Goal: Task Accomplishment & Management: Manage account settings

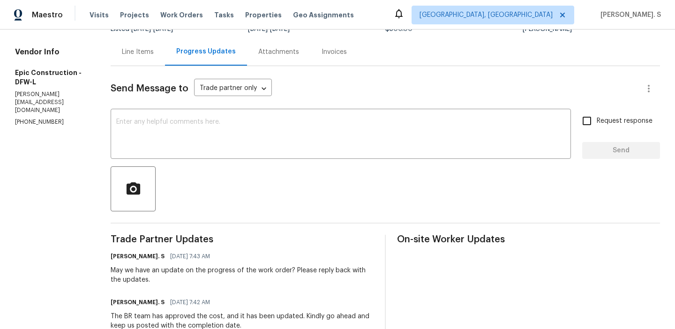
scroll to position [100, 0]
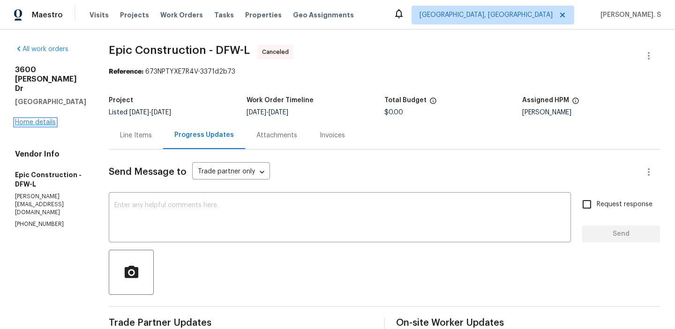
click at [44, 119] on link "Home details" at bounding box center [35, 122] width 41 height 7
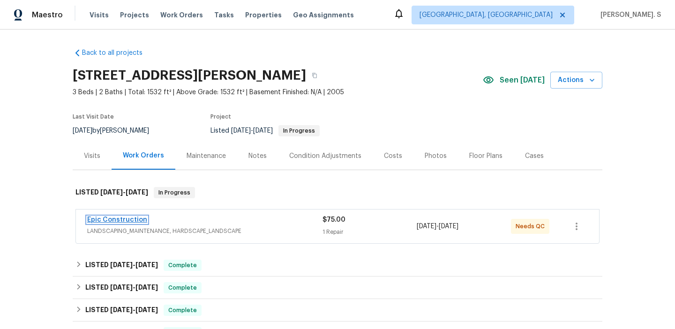
click at [123, 217] on link "Epic Construction" at bounding box center [117, 220] width 60 height 7
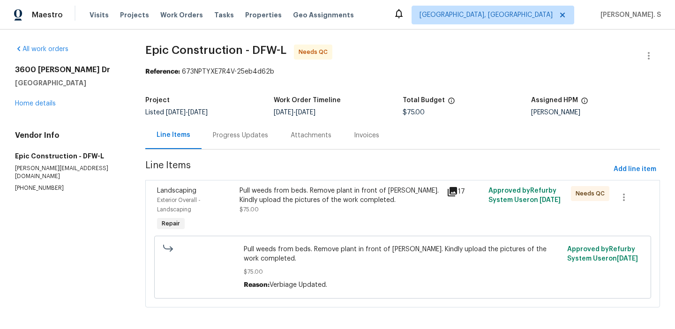
click at [247, 280] on div "Pull weeds from beds. Remove plant in front of [PERSON_NAME]. Kindly upload the…" at bounding box center [402, 267] width 323 height 51
click at [311, 199] on div "Pull weeds from beds. Remove plant in front of [PERSON_NAME]. Kindly upload the…" at bounding box center [340, 195] width 202 height 19
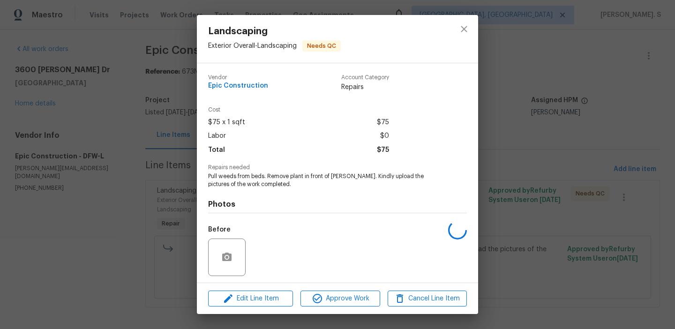
scroll to position [64, 0]
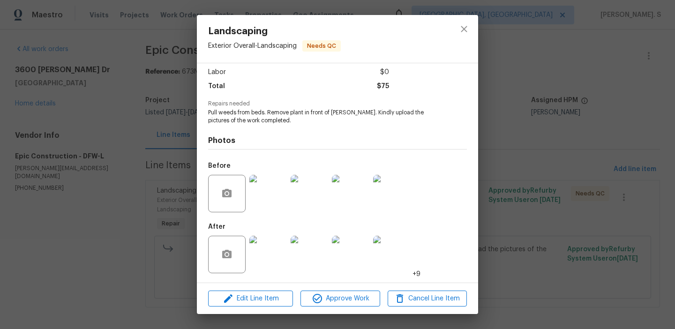
click at [270, 239] on img at bounding box center [267, 254] width 37 height 37
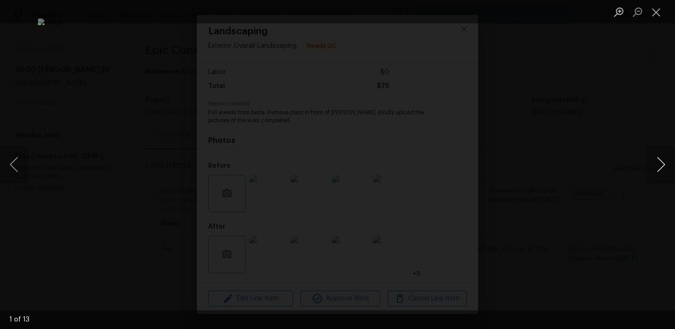
click at [667, 155] on button "Next image" at bounding box center [661, 164] width 28 height 37
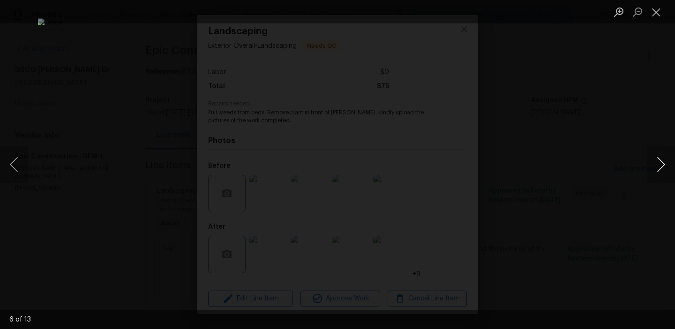
click at [667, 155] on button "Next image" at bounding box center [661, 164] width 28 height 37
click at [652, 6] on button "Close lightbox" at bounding box center [656, 12] width 19 height 16
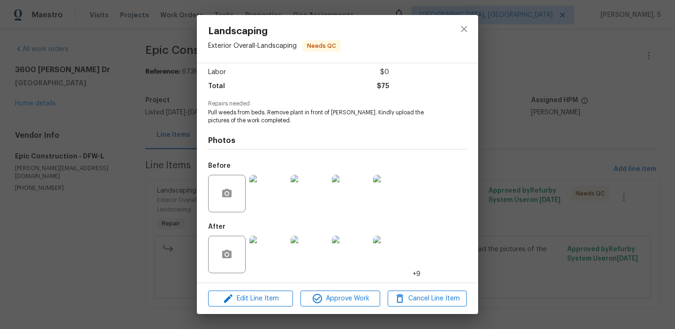
click at [476, 26] on div at bounding box center [464, 39] width 28 height 48
click at [465, 27] on icon "close" at bounding box center [464, 29] width 6 height 6
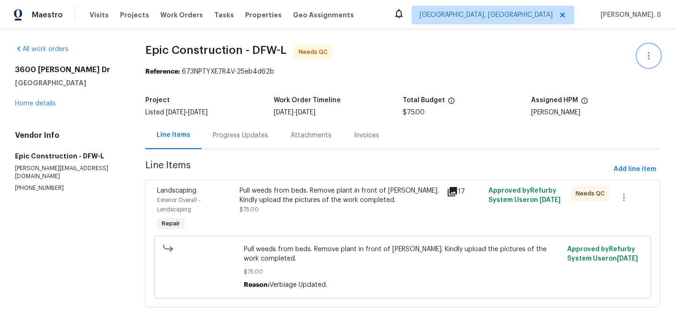
click at [650, 55] on icon "button" at bounding box center [648, 55] width 11 height 11
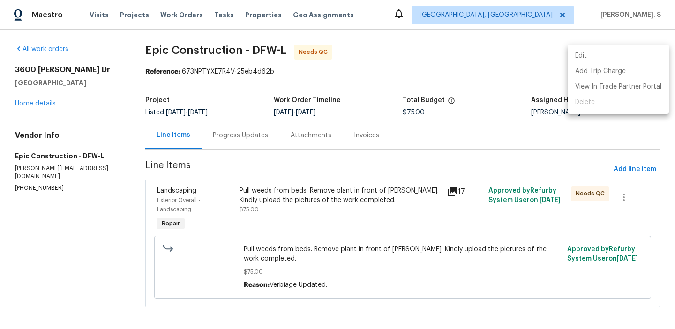
click at [622, 53] on li "Edit" at bounding box center [618, 55] width 101 height 15
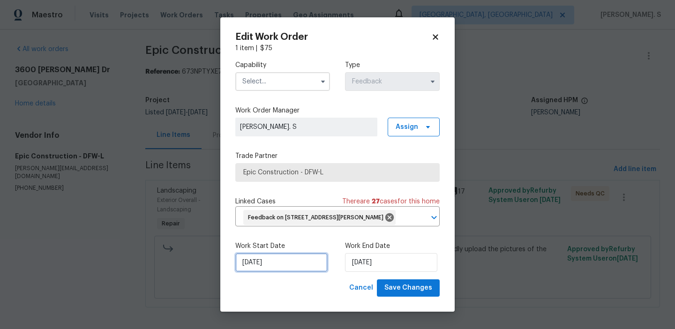
click at [285, 256] on input "[DATE]" at bounding box center [281, 262] width 92 height 19
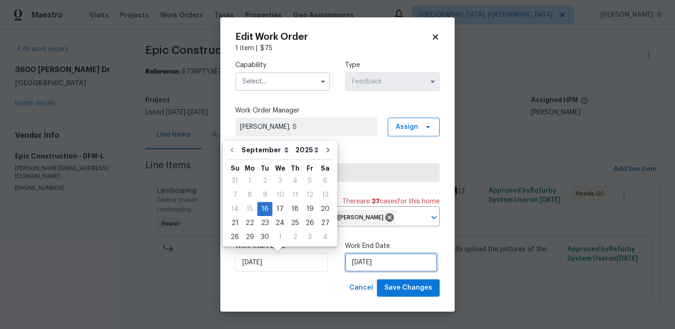
click at [371, 257] on input "[DATE]" at bounding box center [391, 262] width 92 height 19
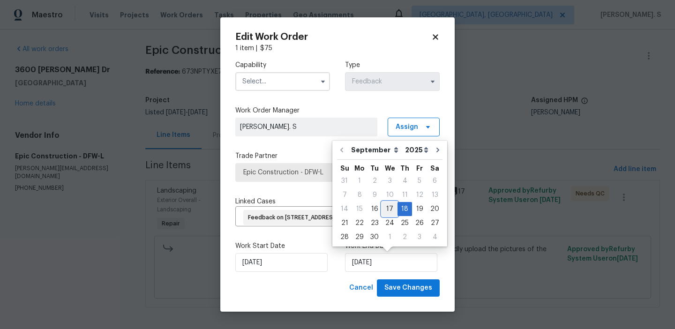
click at [384, 212] on div "17" at bounding box center [389, 208] width 15 height 13
type input "[DATE]"
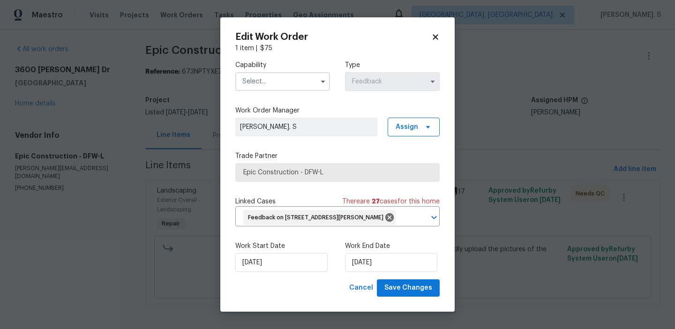
click at [257, 84] on input "text" at bounding box center [282, 81] width 95 height 19
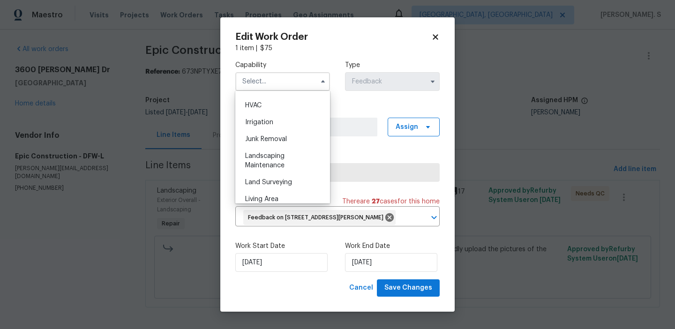
scroll to position [563, 0]
click at [284, 163] on div "Landscaping Maintenance" at bounding box center [283, 160] width 90 height 26
type input "Landscaping Maintenance"
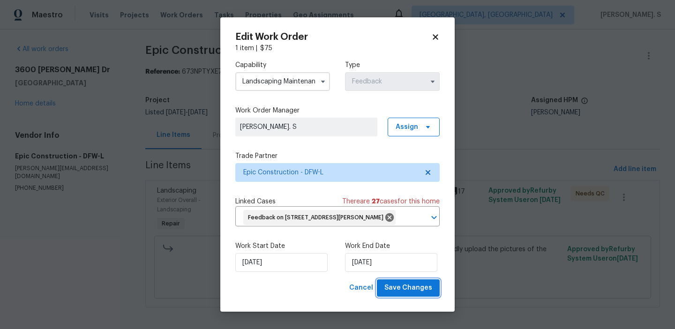
click at [383, 281] on button "Save Changes" at bounding box center [408, 287] width 63 height 17
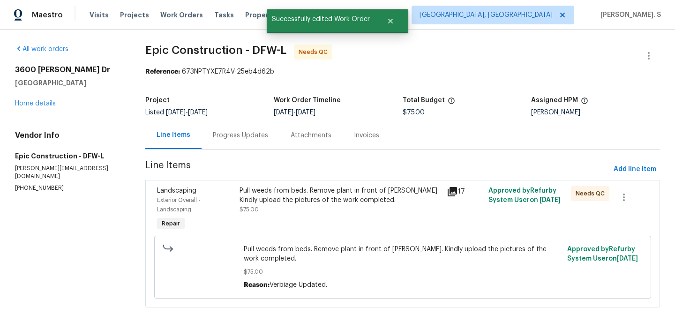
click at [268, 148] on div "Progress Updates" at bounding box center [241, 135] width 78 height 28
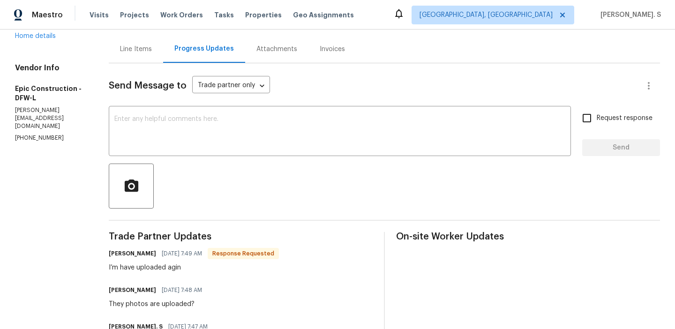
scroll to position [74, 0]
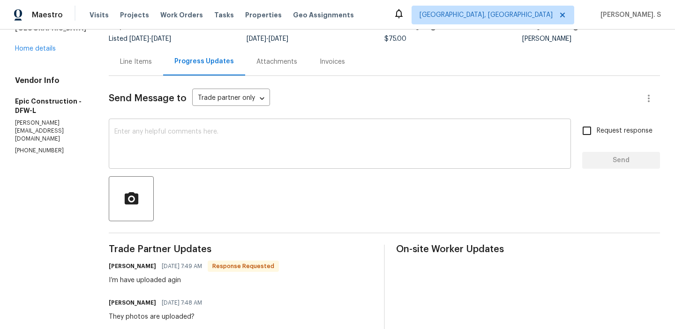
click at [243, 141] on textarea at bounding box center [339, 144] width 451 height 33
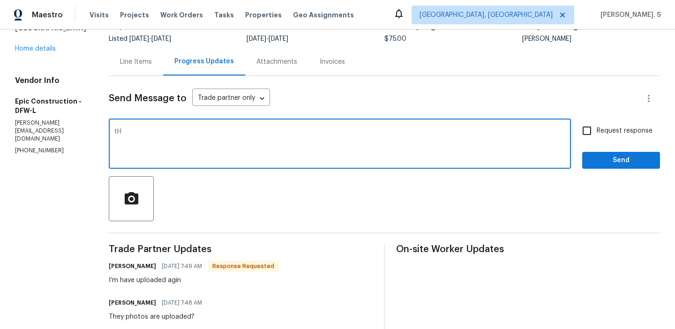
type textarea "t"
click at [191, 277] on div "I’m have uploaded agin" at bounding box center [194, 280] width 170 height 9
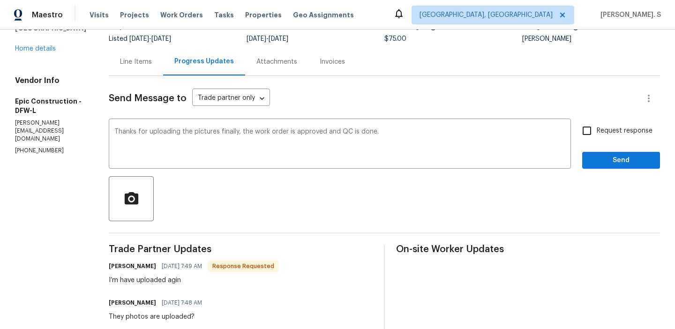
click at [191, 277] on div "I’m have uploaded agin" at bounding box center [194, 280] width 170 height 9
copy div "I’m have uploaded agin"
click at [121, 131] on textarea "Thanks for uploading the pictures finally, the work order is approved and QC is…" at bounding box center [339, 144] width 451 height 33
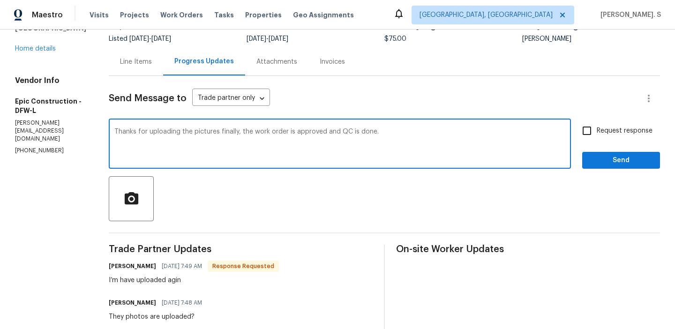
click at [0, 0] on div "Replace with" at bounding box center [0, 0] width 0 height 0
drag, startPoint x: 119, startPoint y: 132, endPoint x: 545, endPoint y: 132, distance: 426.5
click at [545, 132] on textarea "Thanks for uploading the pictures finally; the work order is approved and QC is…" at bounding box center [339, 144] width 451 height 33
type textarea "Thanks for uploading the pictures finally; the work order is approved and QC is…"
click at [663, 121] on div "All work orders [STREET_ADDRESS][PERSON_NAME][PERSON_NAME] Home details Vendor …" at bounding box center [337, 248] width 675 height 585
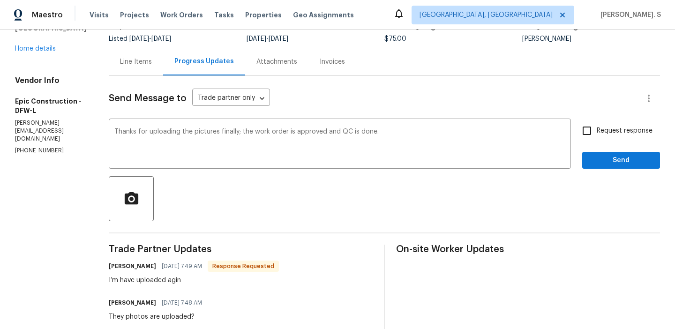
click at [627, 129] on span "Request response" at bounding box center [625, 131] width 56 height 10
click at [597, 129] on input "Request response" at bounding box center [587, 131] width 20 height 20
checkbox input "true"
click at [621, 158] on span "Send" at bounding box center [621, 161] width 63 height 12
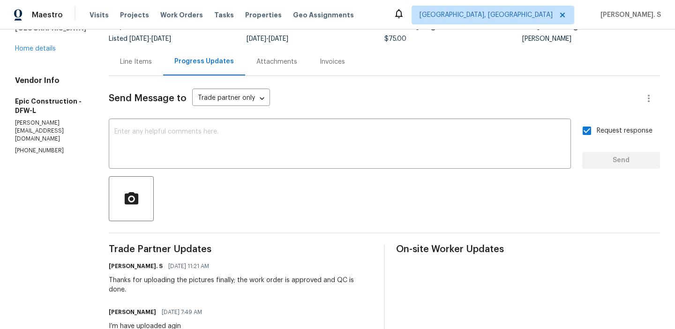
scroll to position [0, 0]
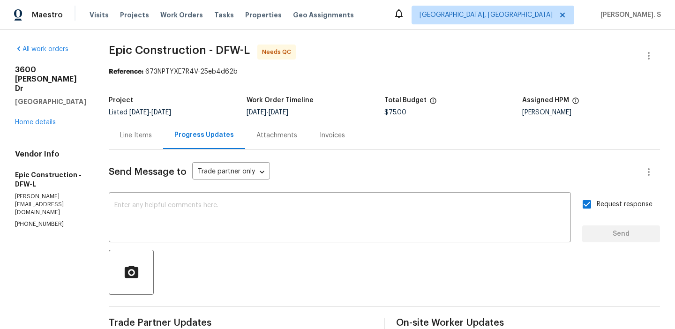
click at [131, 139] on div "Line Items" at bounding box center [136, 135] width 32 height 9
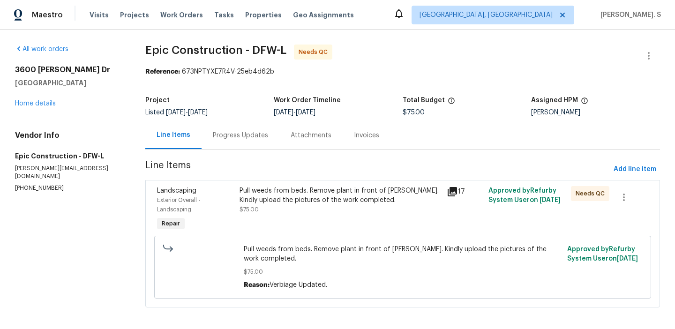
click at [261, 222] on div "Pull weeds from beds. Remove plant in front of [PERSON_NAME]. Kindly upload the…" at bounding box center [340, 209] width 207 height 52
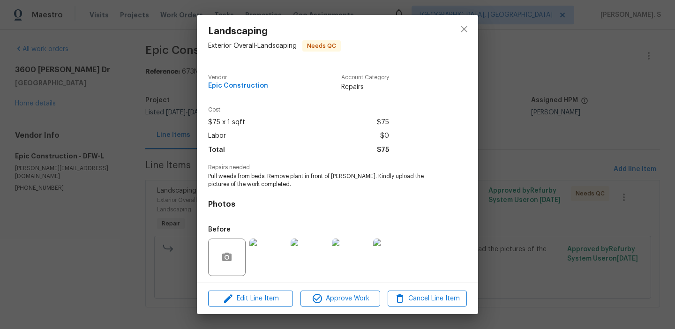
scroll to position [64, 0]
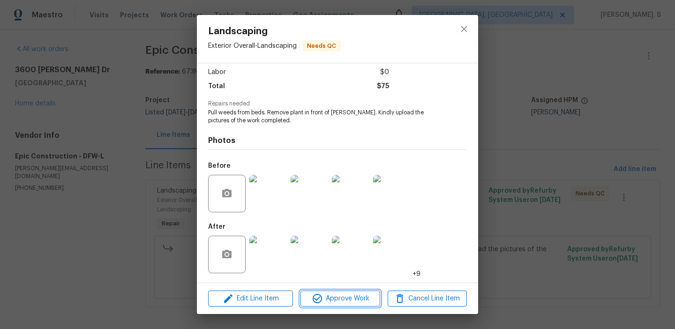
click at [369, 300] on span "Approve Work" at bounding box center [340, 299] width 74 height 12
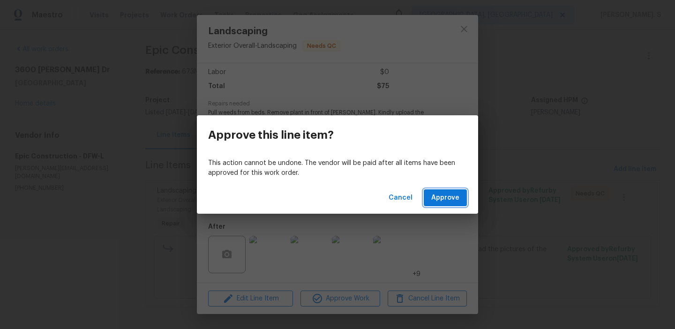
click at [452, 198] on span "Approve" at bounding box center [445, 198] width 28 height 12
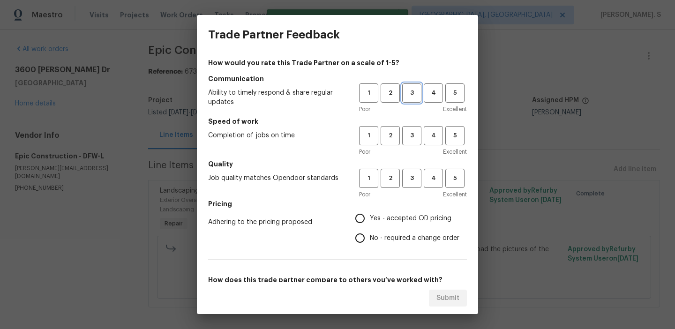
click at [411, 97] on span "3" at bounding box center [411, 93] width 17 height 11
click at [411, 138] on span "3" at bounding box center [411, 135] width 17 height 11
click at [411, 179] on span "3" at bounding box center [411, 178] width 17 height 11
click at [407, 247] on label "No - required a change order" at bounding box center [404, 238] width 109 height 20
click at [370, 247] on input "No - required a change order" at bounding box center [360, 238] width 20 height 20
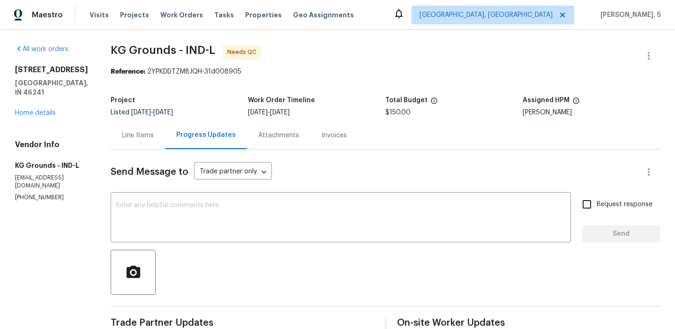
click at [147, 138] on div "Line Items" at bounding box center [138, 135] width 32 height 9
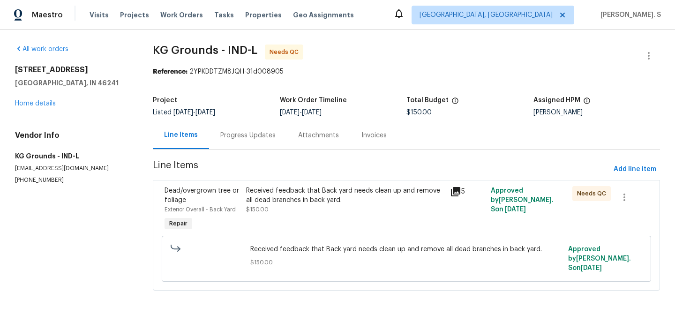
click at [276, 204] on div "Received feedback that Back yard needs clean up and remove all dead branches in…" at bounding box center [345, 195] width 198 height 19
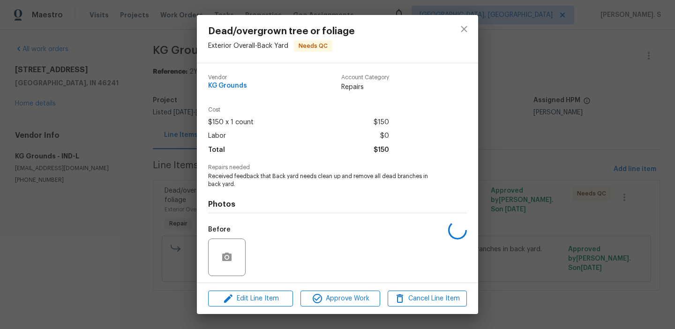
scroll to position [64, 0]
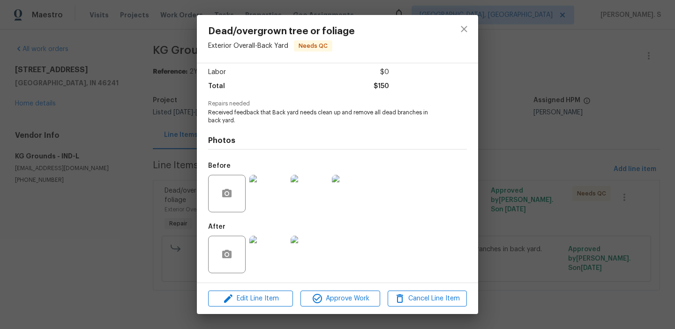
click at [255, 200] on img at bounding box center [267, 193] width 37 height 37
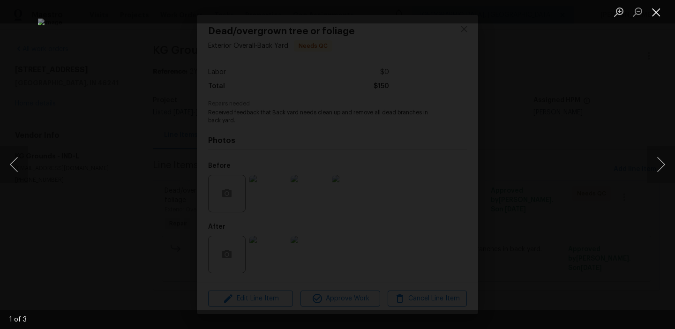
click at [659, 13] on button "Close lightbox" at bounding box center [656, 12] width 19 height 16
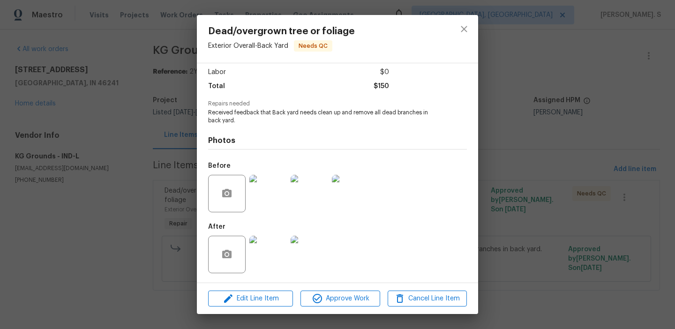
click at [264, 260] on img at bounding box center [267, 254] width 37 height 37
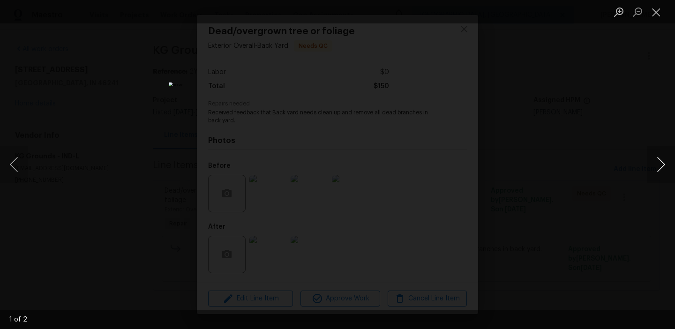
click at [657, 179] on button "Next image" at bounding box center [661, 164] width 28 height 37
click at [658, 7] on button "Close lightbox" at bounding box center [656, 12] width 19 height 16
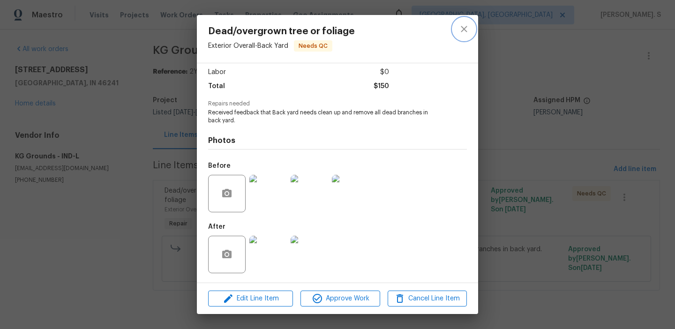
click at [456, 30] on button "close" at bounding box center [464, 29] width 22 height 22
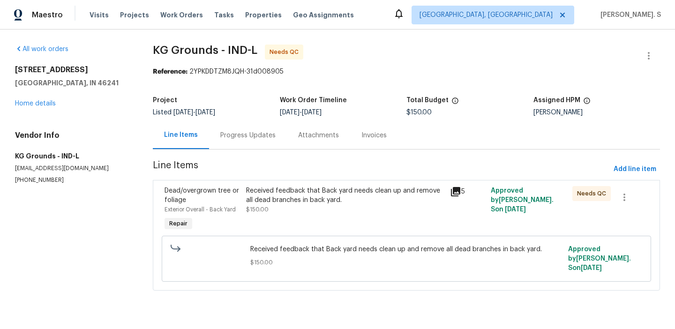
click at [263, 127] on div "Progress Updates" at bounding box center [248, 135] width 78 height 28
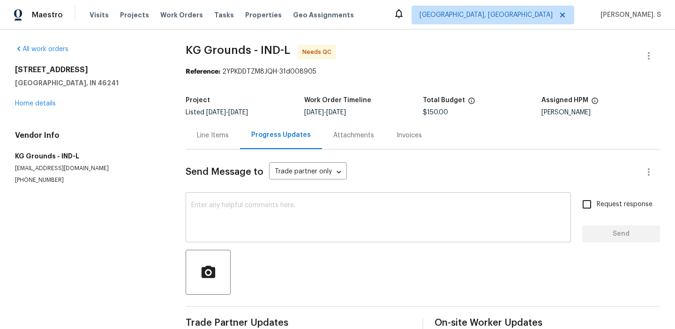
click at [257, 218] on textarea at bounding box center [378, 218] width 374 height 33
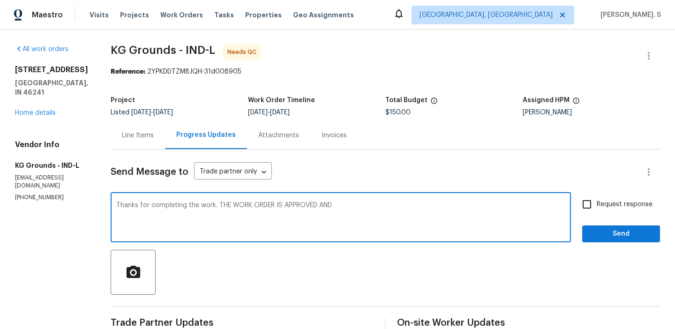
drag, startPoint x: 225, startPoint y: 205, endPoint x: 674, endPoint y: 149, distance: 452.4
click at [674, 149] on div "All work orders 3344 Southwest Dr Indianapolis, IN 46241 Home details Vendor In…" at bounding box center [337, 323] width 675 height 586
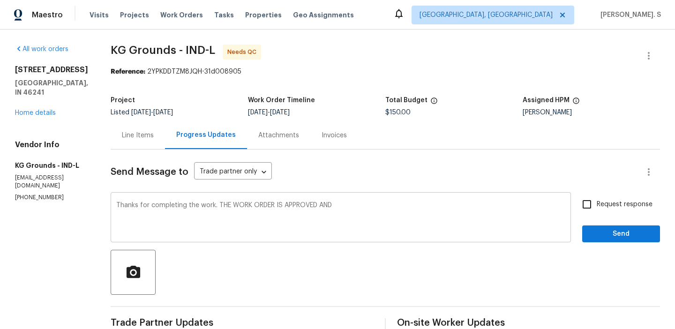
drag, startPoint x: 363, startPoint y: 202, endPoint x: 569, endPoint y: 199, distance: 206.2
click at [569, 199] on div "Thanks for completing the work. THE WORK ORDER IS APPROVED AND x ​" at bounding box center [341, 218] width 460 height 48
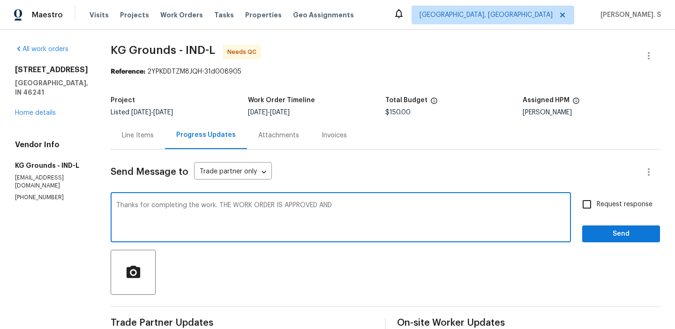
click at [187, 306] on hr at bounding box center [385, 306] width 549 height 1
drag, startPoint x: 235, startPoint y: 205, endPoint x: 436, endPoint y: 204, distance: 201.5
click at [436, 204] on textarea "Thanks for completing the work. THE WORK ORDER IS APPROVED AND" at bounding box center [340, 218] width 449 height 33
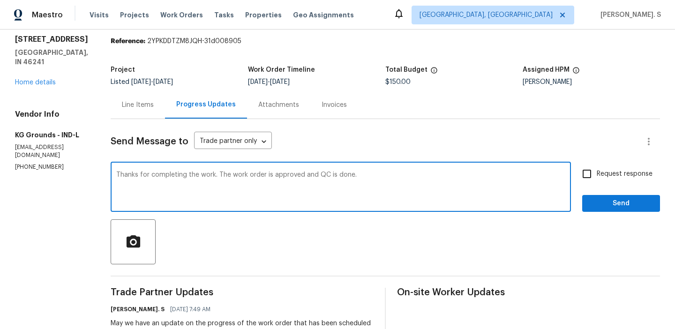
scroll to position [78, 0]
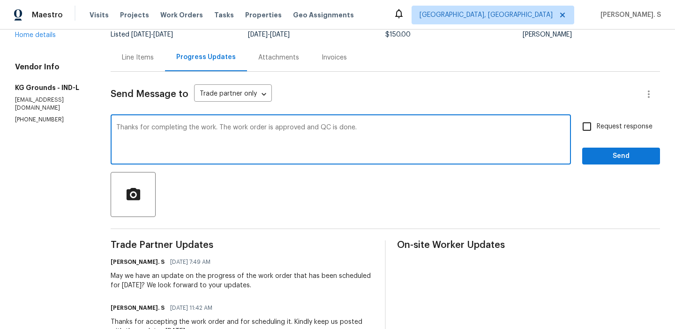
type textarea "Thanks for completing the work. The work order is approved and QC is done."
click at [664, 123] on div "All work orders 3344 Southwest Dr Indianapolis, IN 46241 Home details Vendor In…" at bounding box center [337, 245] width 675 height 586
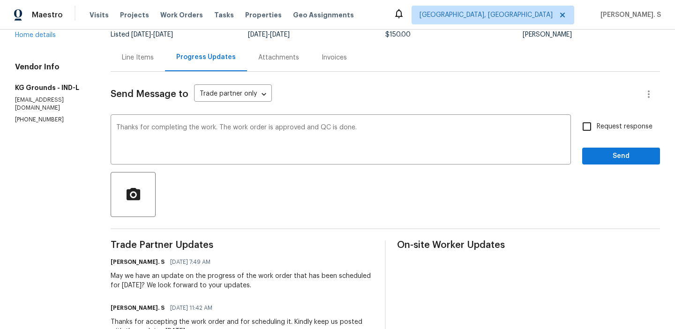
click at [609, 125] on span "Request response" at bounding box center [625, 127] width 56 height 10
click at [597, 125] on input "Request response" at bounding box center [587, 127] width 20 height 20
checkbox input "true"
click at [604, 151] on span "Send" at bounding box center [621, 156] width 63 height 12
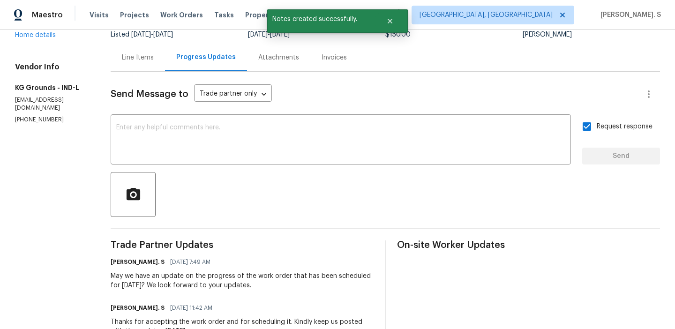
click at [648, 35] on div "Dodd Drayer" at bounding box center [591, 34] width 137 height 7
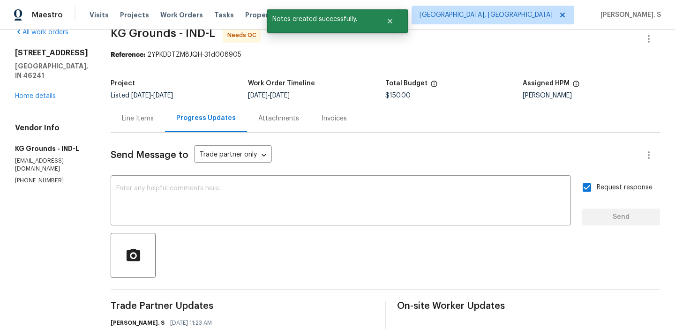
scroll to position [0, 0]
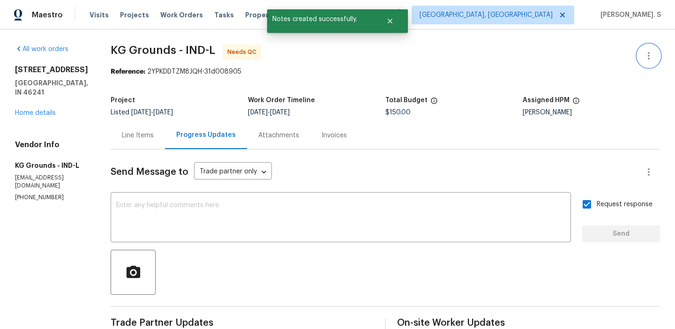
click at [646, 54] on icon "button" at bounding box center [648, 55] width 11 height 11
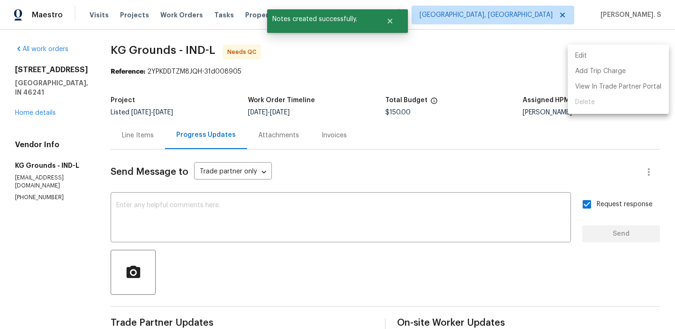
click at [596, 49] on li "Edit" at bounding box center [618, 55] width 101 height 15
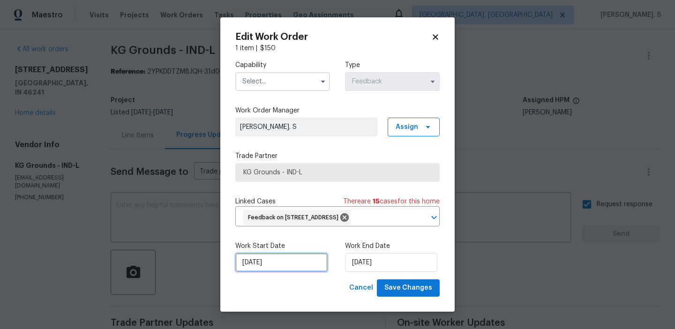
click at [262, 272] on input "[DATE]" at bounding box center [281, 262] width 92 height 19
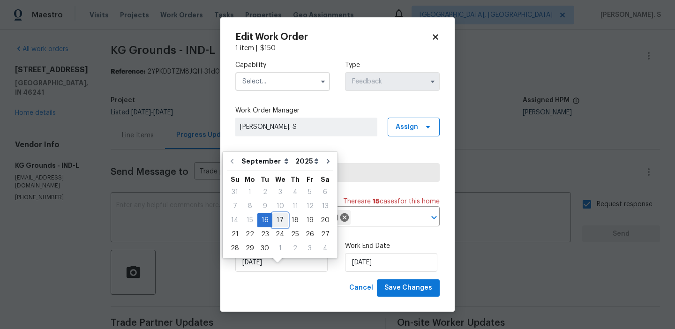
click at [277, 220] on div "17" at bounding box center [279, 220] width 15 height 13
type input "[DATE]"
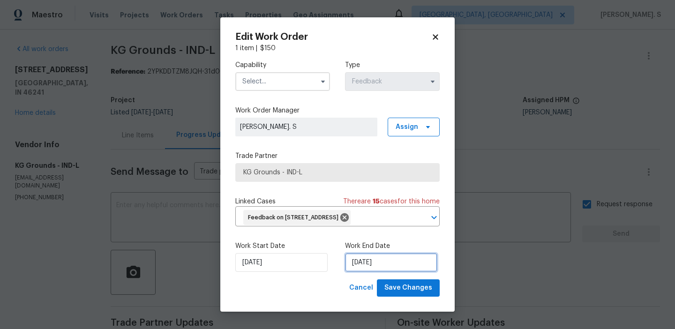
click at [389, 272] on input "[DATE]" at bounding box center [391, 262] width 92 height 19
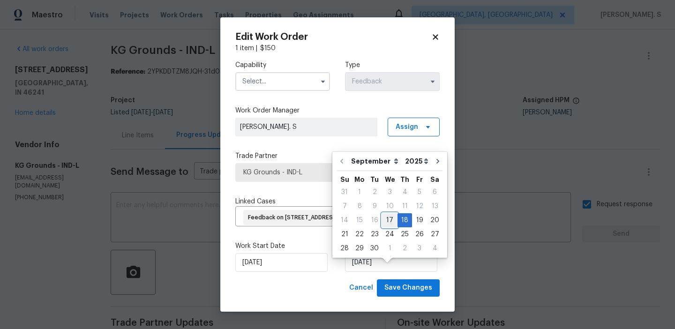
click at [392, 223] on div "17" at bounding box center [389, 220] width 15 height 13
type input "[DATE]"
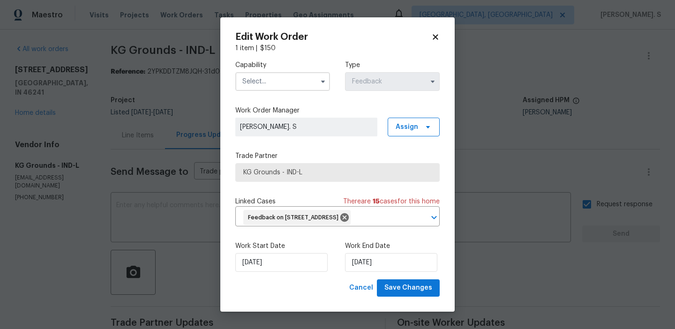
click at [283, 80] on input "text" at bounding box center [282, 81] width 95 height 19
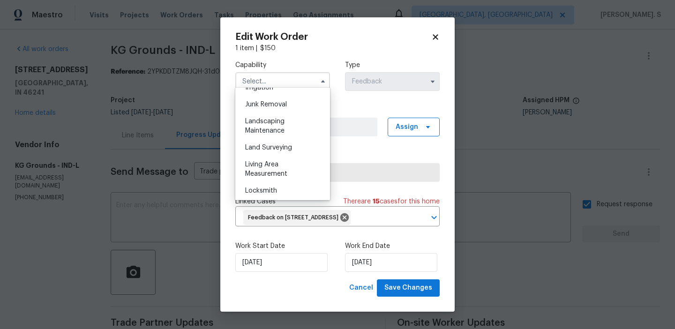
scroll to position [599, 0]
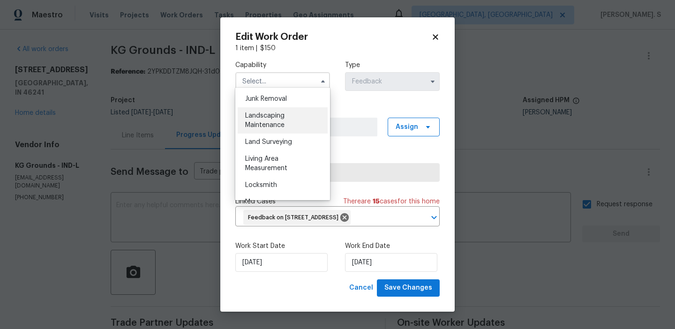
click at [273, 124] on span "Landscaping Maintenance" at bounding box center [264, 120] width 39 height 16
type input "Landscaping Maintenance"
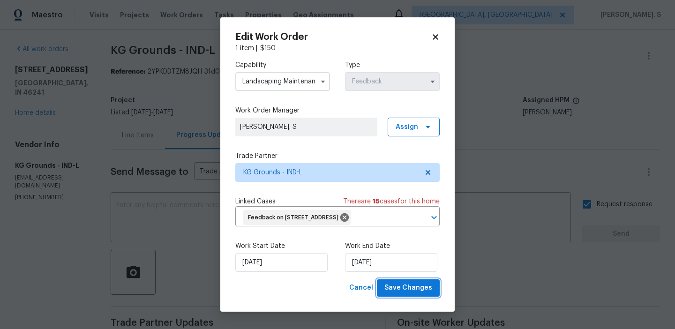
click at [405, 294] on span "Save Changes" at bounding box center [408, 288] width 48 height 12
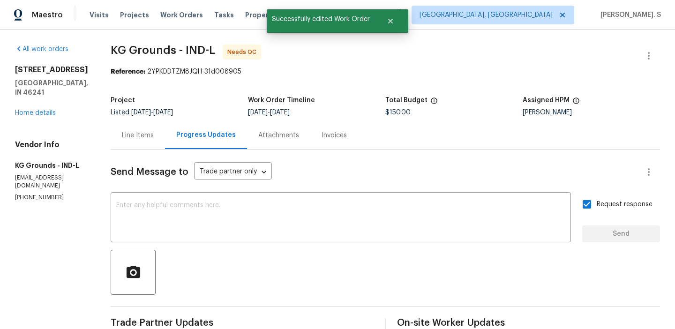
click at [144, 147] on div "Line Items" at bounding box center [138, 135] width 54 height 28
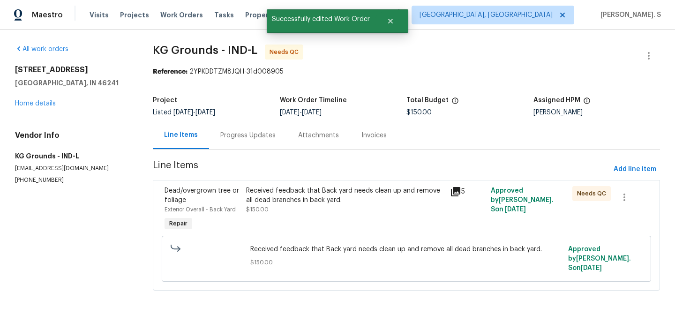
click at [345, 221] on div "Received feedback that Back yard needs clean up and remove all dead branches in…" at bounding box center [345, 209] width 204 height 52
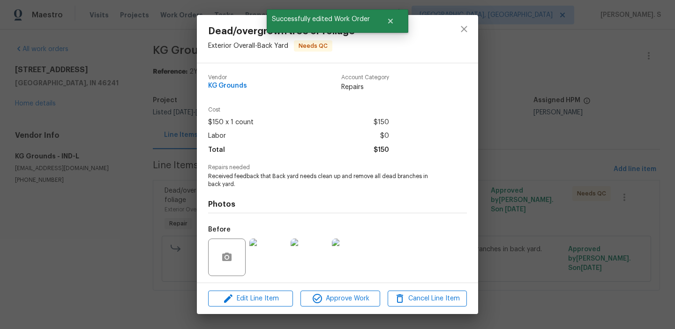
scroll to position [64, 0]
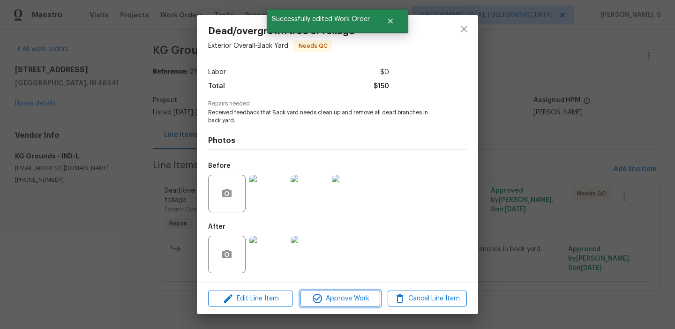
click at [360, 300] on span "Approve Work" at bounding box center [340, 299] width 74 height 12
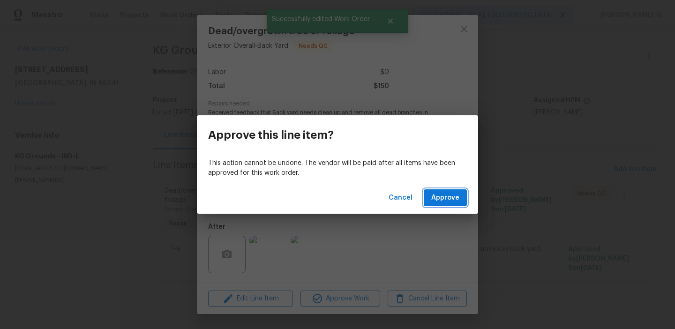
click at [450, 199] on span "Approve" at bounding box center [445, 198] width 28 height 12
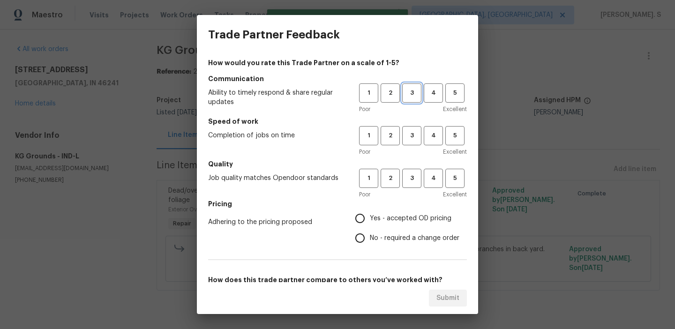
click at [410, 97] on span "3" at bounding box center [411, 93] width 17 height 11
click at [414, 138] on span "3" at bounding box center [411, 135] width 17 height 11
click at [414, 182] on span "3" at bounding box center [411, 178] width 17 height 11
click at [404, 221] on span "Yes - accepted OD pricing" at bounding box center [411, 219] width 82 height 10
click at [370, 221] on input "Yes - accepted OD pricing" at bounding box center [360, 219] width 20 height 20
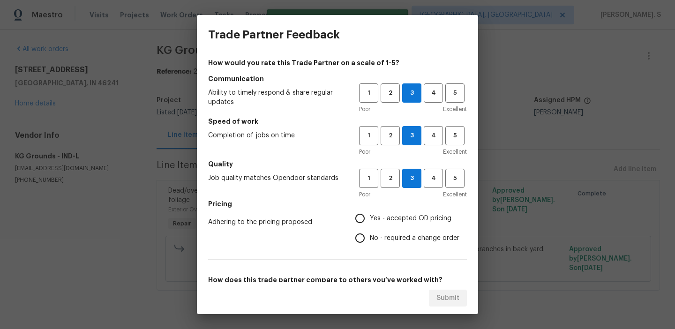
radio input "true"
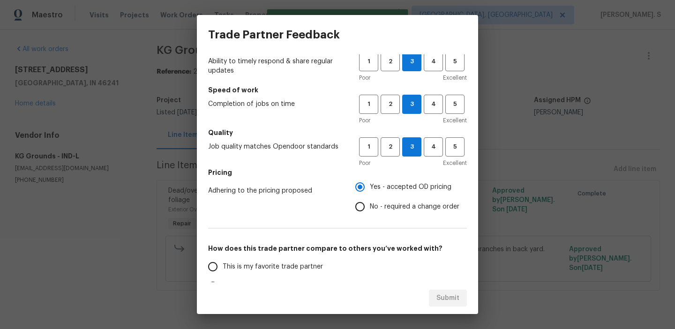
scroll to position [32, 0]
click at [395, 205] on span "No - required a change order" at bounding box center [415, 207] width 90 height 10
click at [370, 205] on input "No - required a change order" at bounding box center [360, 206] width 20 height 20
radio input "true"
click at [387, 187] on span "Yes - accepted OD pricing" at bounding box center [411, 187] width 82 height 10
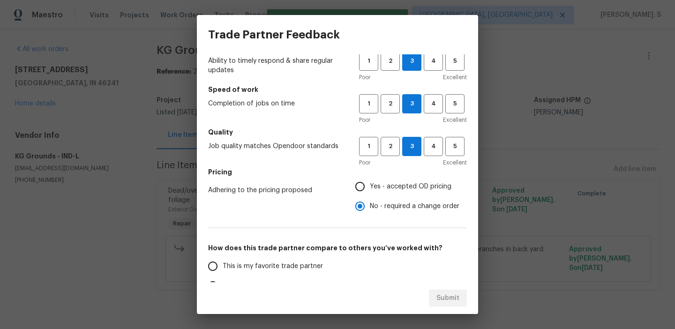
click at [370, 187] on input "Yes - accepted OD pricing" at bounding box center [360, 187] width 20 height 20
radio input "true"
click at [415, 224] on div "How would you rate this Trade Partner on a scale of 1-5? Communication Ability …" at bounding box center [337, 209] width 259 height 367
click at [412, 203] on span "No - required a change order" at bounding box center [415, 207] width 90 height 10
click at [370, 203] on input "No - required a change order" at bounding box center [360, 206] width 20 height 20
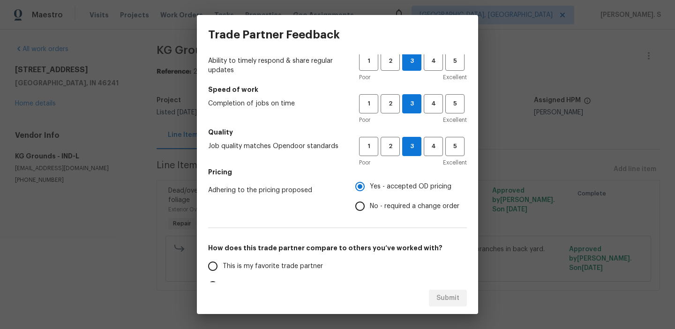
radio input "true"
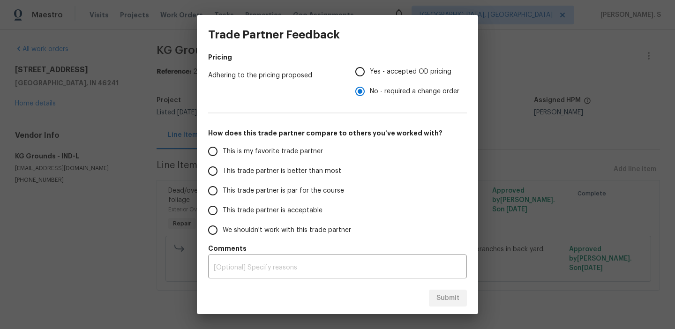
click at [295, 194] on span "This trade partner is par for the course" at bounding box center [283, 191] width 121 height 10
click at [223, 194] on input "This trade partner is par for the course" at bounding box center [213, 191] width 20 height 20
click at [443, 297] on span "Submit" at bounding box center [447, 298] width 23 height 12
radio input "true"
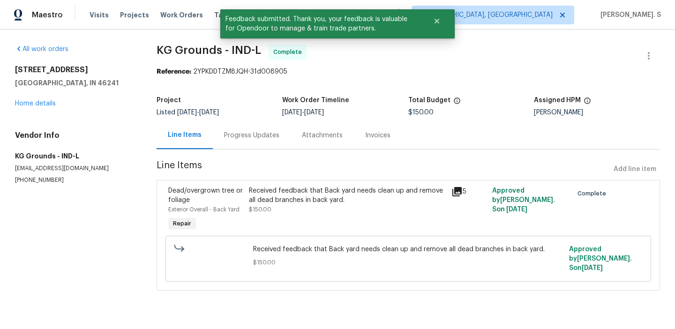
click at [256, 150] on section "KG Grounds - IND-L Complete Reference: 2YPKDDTZM8JQH-31d008905 Project Listed 9…" at bounding box center [408, 173] width 503 height 257
click at [256, 141] on div "Progress Updates" at bounding box center [252, 135] width 78 height 28
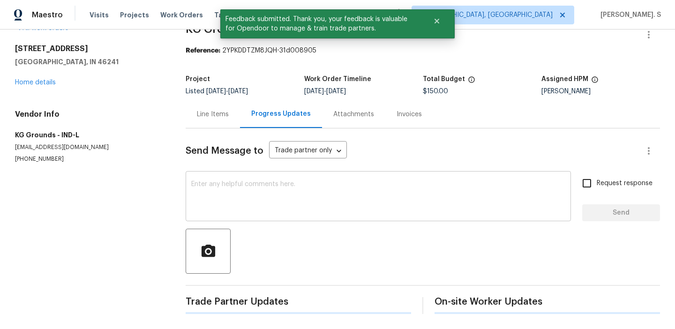
scroll to position [114, 0]
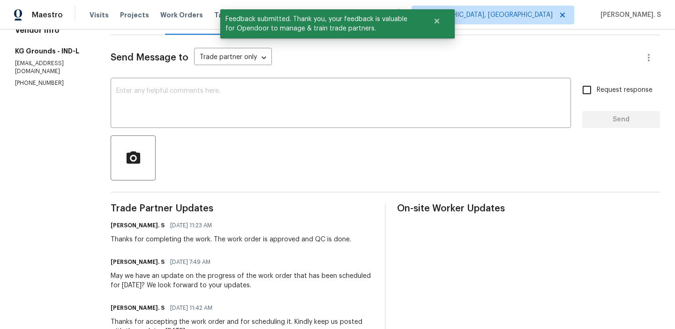
click at [195, 267] on div "Glory Joyce. S 09/17/2025 7:49 AM" at bounding box center [242, 261] width 263 height 13
click at [197, 239] on div "Thanks for completing the work. The work order is approved and QC is done." at bounding box center [231, 239] width 240 height 9
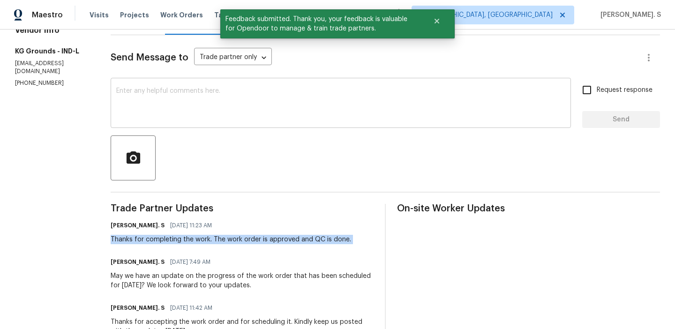
copy div "Thanks for completing the work. The work order is approved and QC is done."
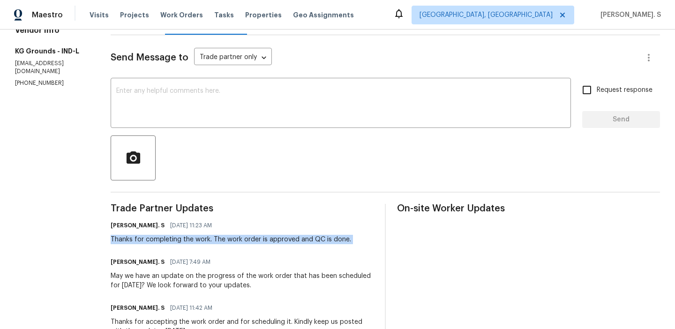
scroll to position [0, 0]
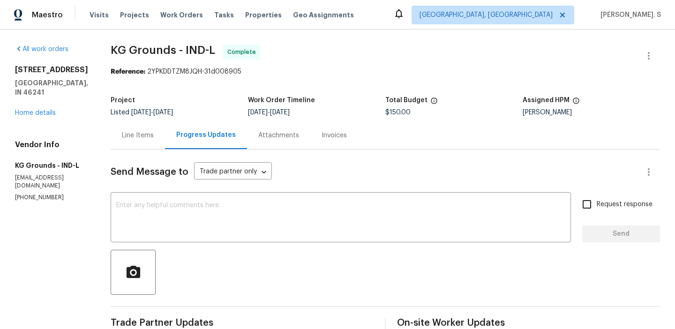
click at [29, 108] on div "3344 Southwest Dr Indianapolis, IN 46241 Home details" at bounding box center [51, 91] width 73 height 52
click at [39, 110] on link "Home details" at bounding box center [35, 113] width 41 height 7
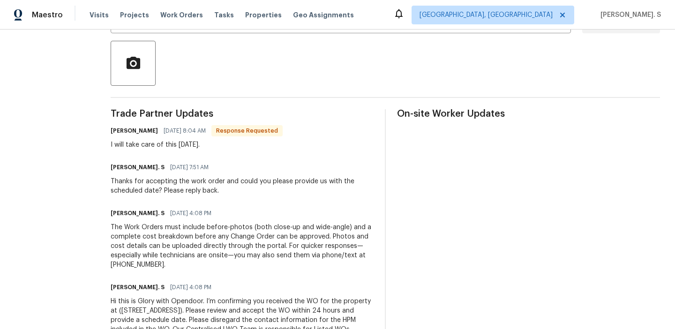
scroll to position [42, 0]
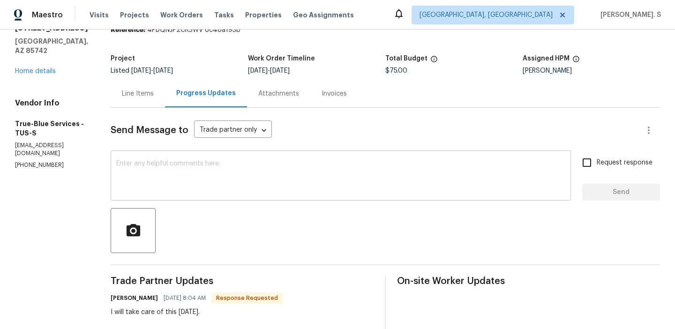
click at [202, 161] on textarea at bounding box center [340, 176] width 449 height 33
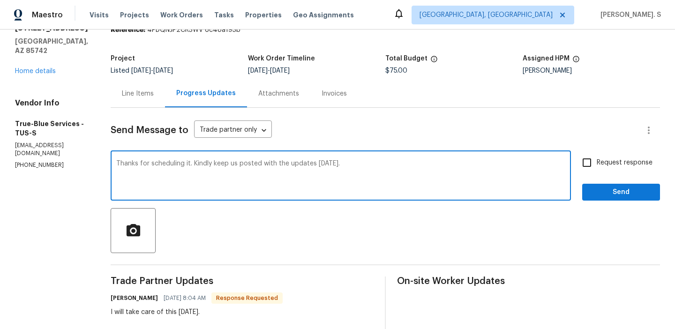
type textarea "Thanks for scheduling it. Kindly keep us posted with the updates tomorrow."
click at [170, 314] on div "I will take care of this tomorrow." at bounding box center [197, 311] width 172 height 9
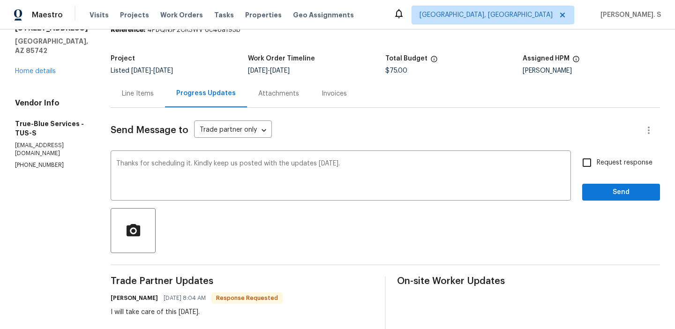
click at [170, 314] on div "I will take care of this tomorrow." at bounding box center [197, 311] width 172 height 9
copy div "I will take care of this tomorrow."
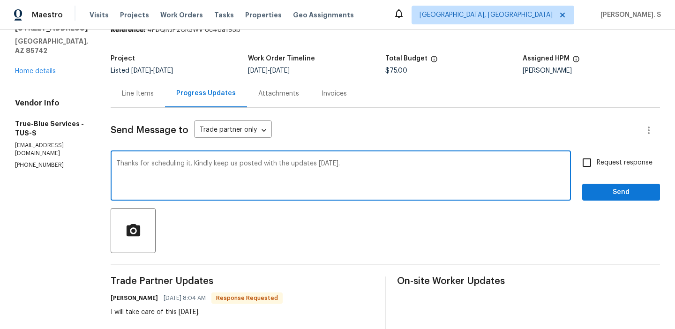
drag, startPoint x: 129, startPoint y: 165, endPoint x: 450, endPoint y: 159, distance: 321.6
click at [450, 159] on div "Thanks for scheduling it. Kindly keep us posted with the updates tomorrow. x ​" at bounding box center [341, 177] width 460 height 48
drag, startPoint x: 128, startPoint y: 164, endPoint x: 479, endPoint y: 158, distance: 350.6
click at [479, 158] on div "Thanks for scheduling it. Kindly keep us posted with the updates tomorrow. x ​" at bounding box center [341, 177] width 460 height 48
drag, startPoint x: 130, startPoint y: 164, endPoint x: 381, endPoint y: 163, distance: 250.3
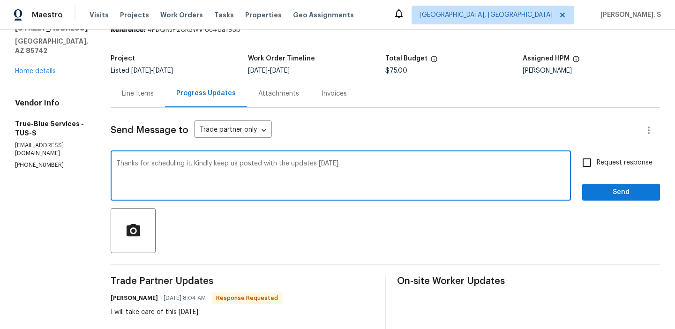
click at [381, 163] on textarea "Thanks for scheduling it. Kindly keep us posted with the updates tomorrow." at bounding box center [340, 176] width 449 height 33
click at [595, 160] on input "Request response" at bounding box center [587, 163] width 20 height 20
checkbox input "true"
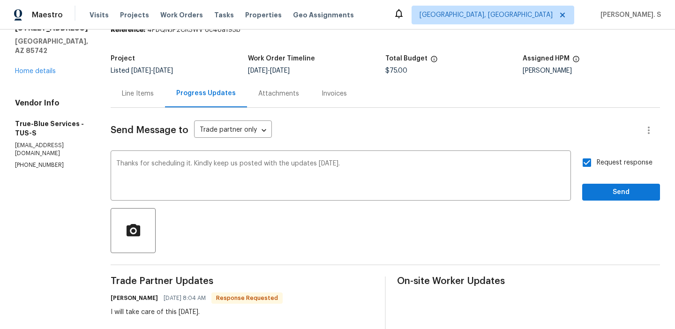
click at [598, 202] on div "Send Message to Trade partner only Trade partner only ​ Thanks for scheduling i…" at bounding box center [385, 310] width 549 height 405
click at [602, 194] on span "Send" at bounding box center [621, 193] width 63 height 12
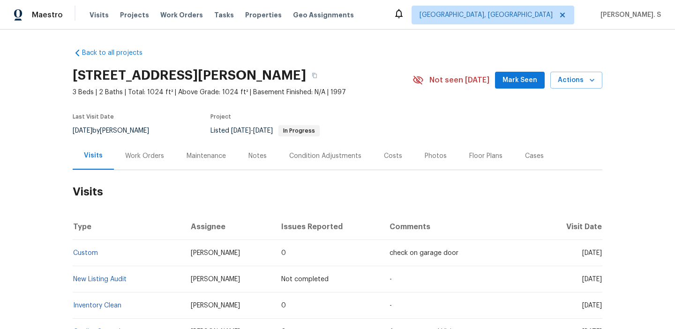
click at [153, 160] on div "Work Orders" at bounding box center [144, 155] width 39 height 9
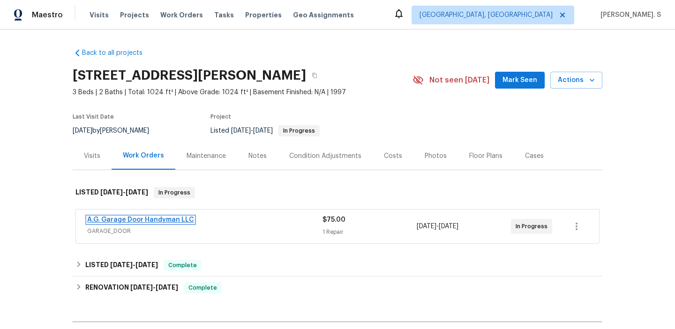
click at [167, 221] on link "A.G. Garage Door Handyman LLC" at bounding box center [140, 220] width 107 height 7
